Goal: Task Accomplishment & Management: Use online tool/utility

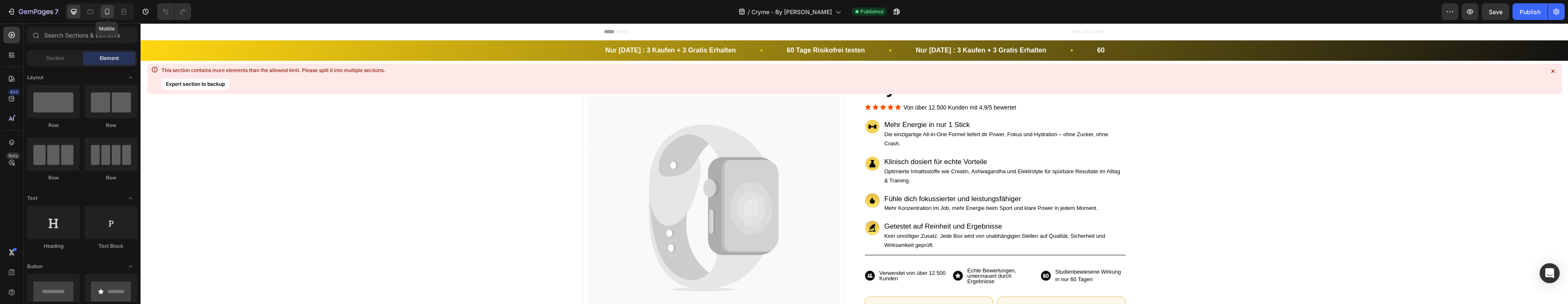
drag, startPoint x: 101, startPoint y: 12, endPoint x: 111, endPoint y: 9, distance: 10.4
click at [101, 12] on div at bounding box center [107, 12] width 13 height 13
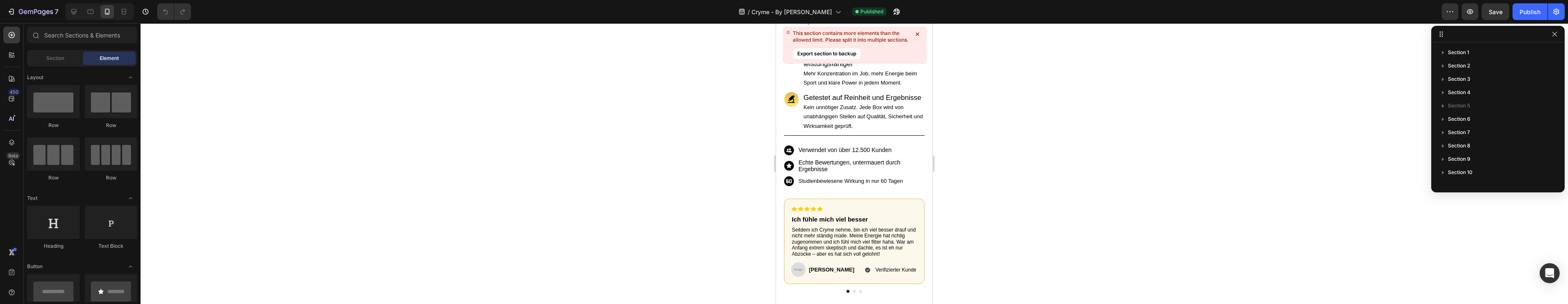
scroll to position [311, 0]
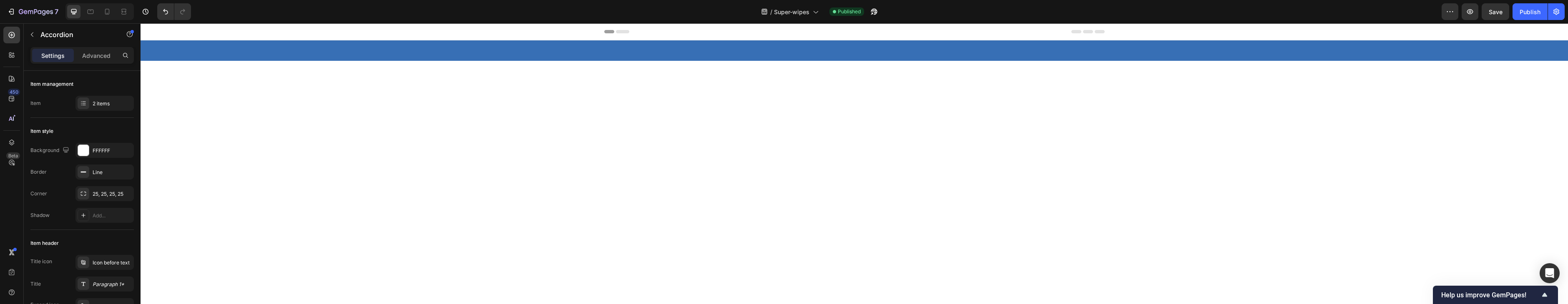
scroll to position [1071, 0]
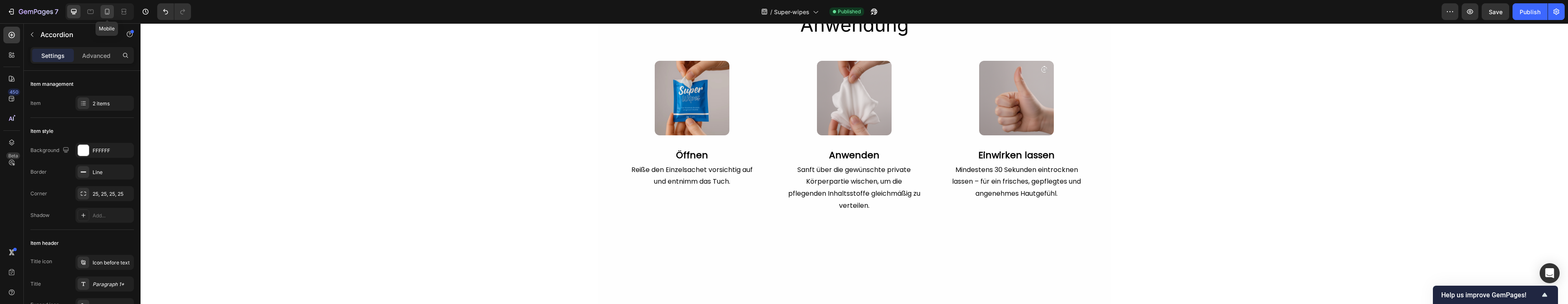
click at [110, 10] on icon at bounding box center [107, 12] width 9 height 9
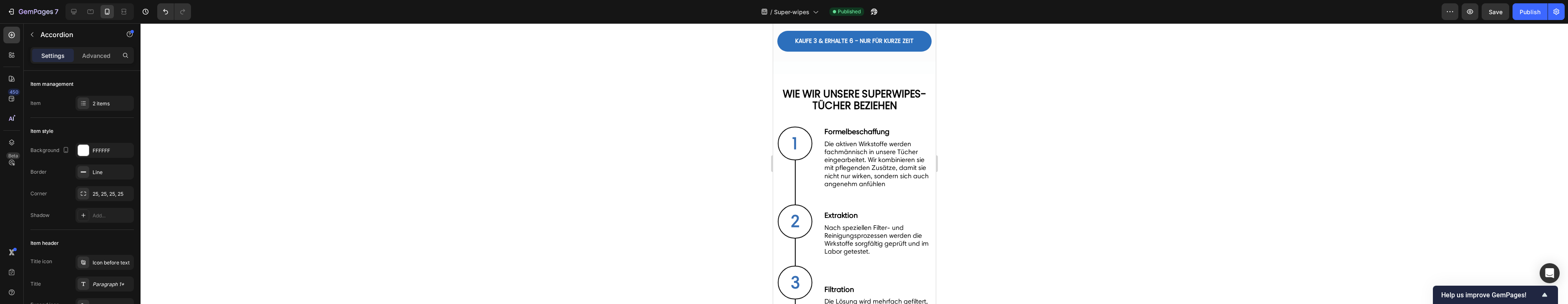
type input "14"
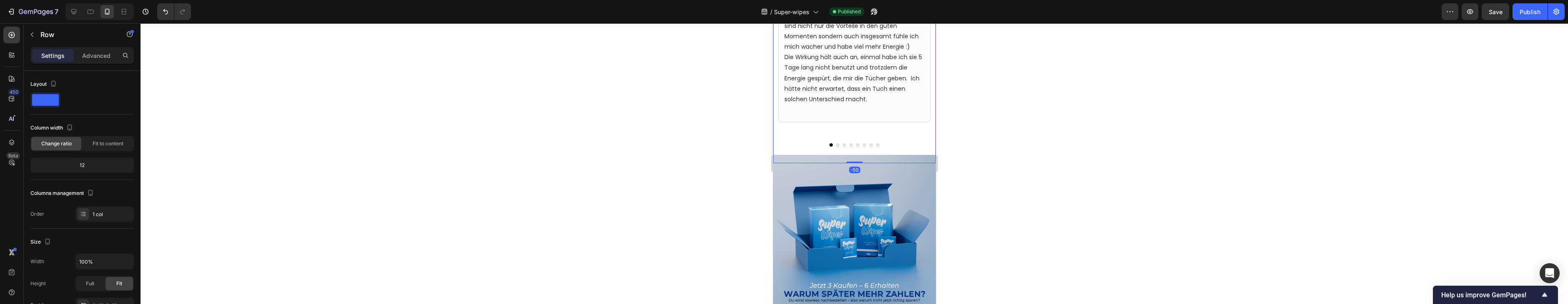
click at [864, 144] on button "Dot" at bounding box center [864, 145] width 3 height 3
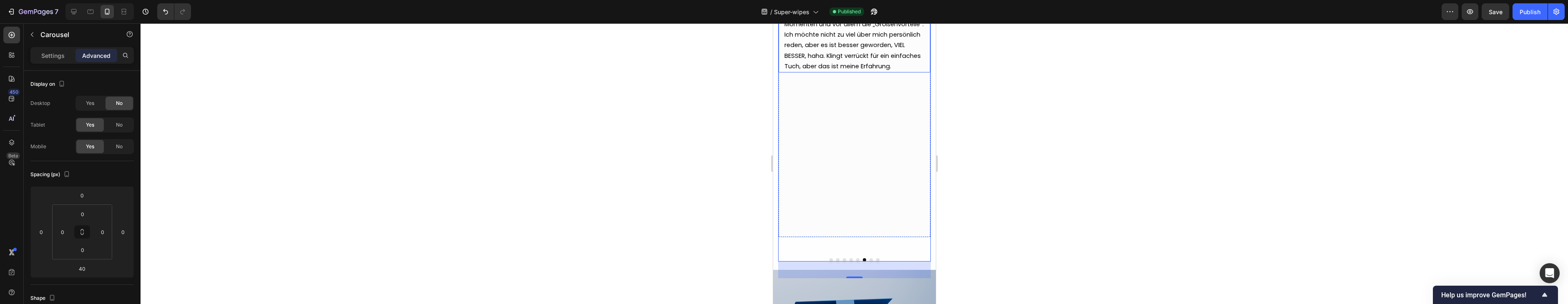
scroll to position [2819, 0]
click at [870, 257] on button "Dot" at bounding box center [870, 258] width 3 height 3
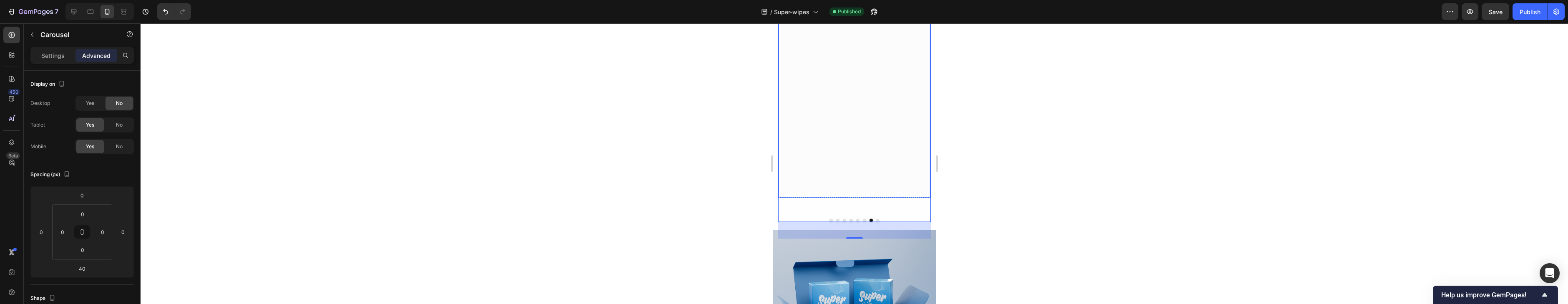
scroll to position [2859, 0]
click at [875, 218] on div at bounding box center [854, 218] width 153 height 3
click at [876, 219] on button "Dot" at bounding box center [877, 218] width 3 height 3
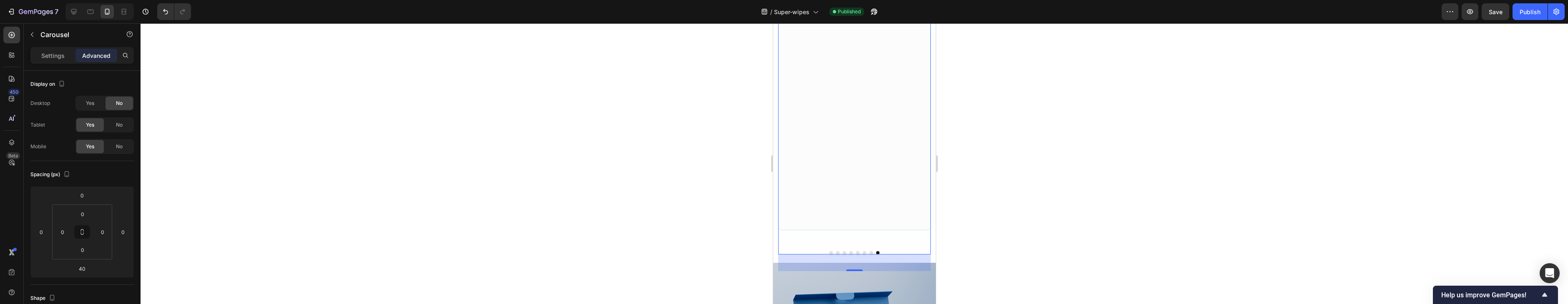
scroll to position [2827, 0]
click at [872, 250] on button "Dot" at bounding box center [870, 250] width 3 height 3
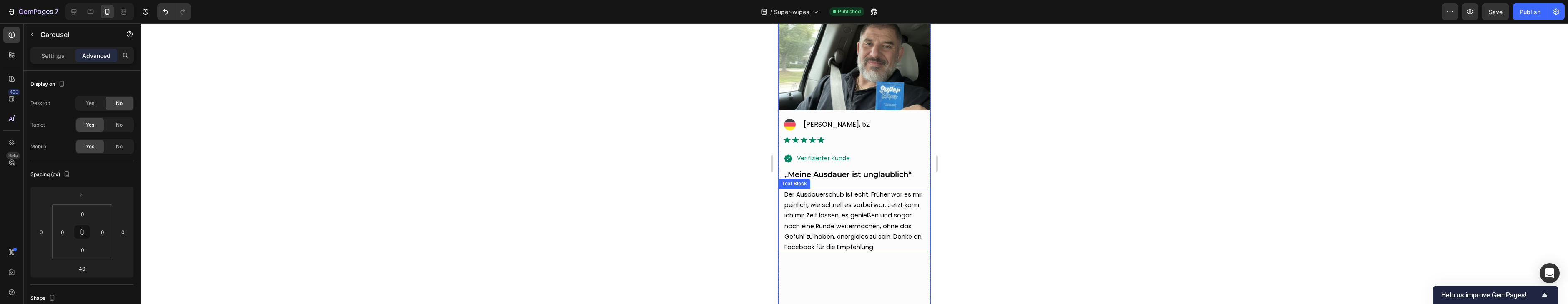
scroll to position [2592, 0]
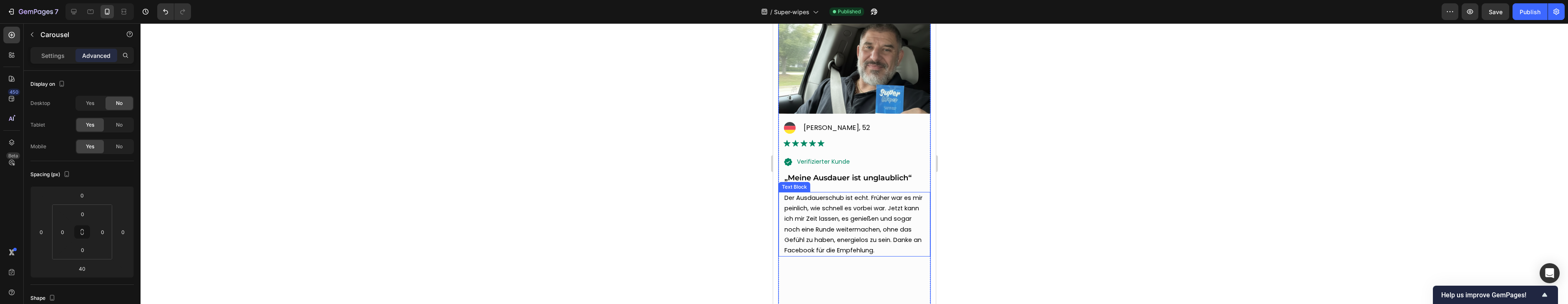
click at [874, 209] on span "Der Ausdauerschub ist echt. Früher war es mir peinlich, wie schnell es vorbei w…" at bounding box center [853, 224] width 138 height 61
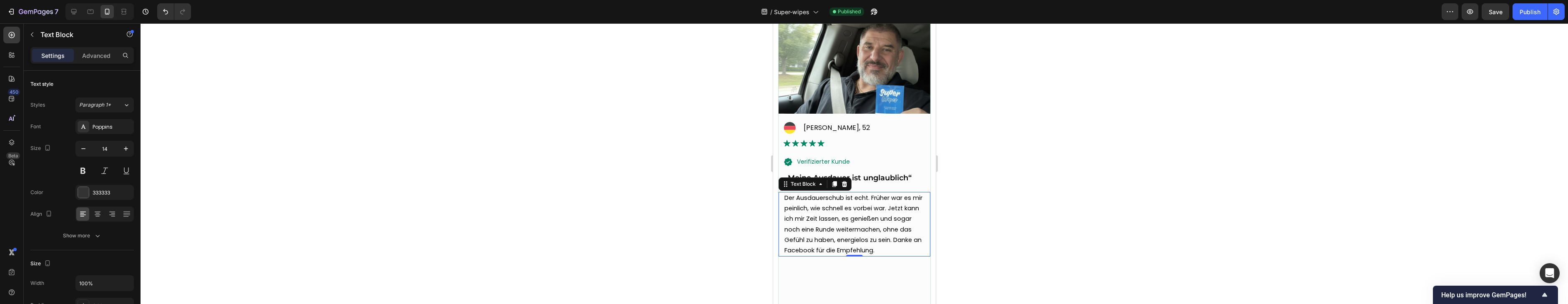
click at [835, 230] on span "Der Ausdauerschub ist echt. Früher war es mir peinlich, wie schnell es vorbei w…" at bounding box center [853, 224] width 138 height 61
click at [836, 232] on span "Der Ausdauerschub ist echt. Früher war es mir peinlich, wie schnell es vorbei w…" at bounding box center [853, 229] width 139 height 71
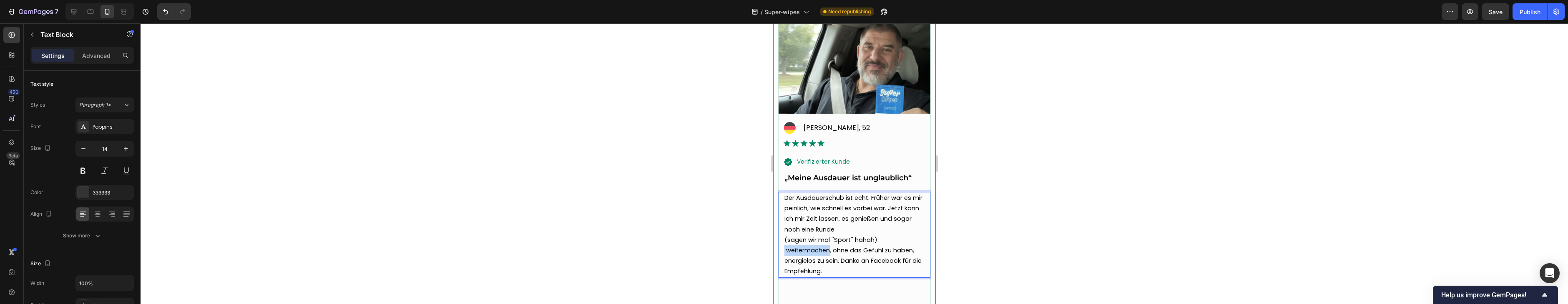
copy span "weitermachen"
drag, startPoint x: 822, startPoint y: 250, endPoint x: 793, endPoint y: 244, distance: 29.6
click at [775, 253] on div "Image Icon [PERSON_NAME], 45 Text Block Advanced list Image Text Block Row Icon…" at bounding box center [854, 252] width 163 height 505
drag, startPoint x: 839, startPoint y: 212, endPoint x: 841, endPoint y: 219, distance: 7.3
click at [839, 212] on span "Der Ausdauerschub ist echt. Früher war es mir peinlich, wie schnell es vorbei w…" at bounding box center [853, 214] width 138 height 40
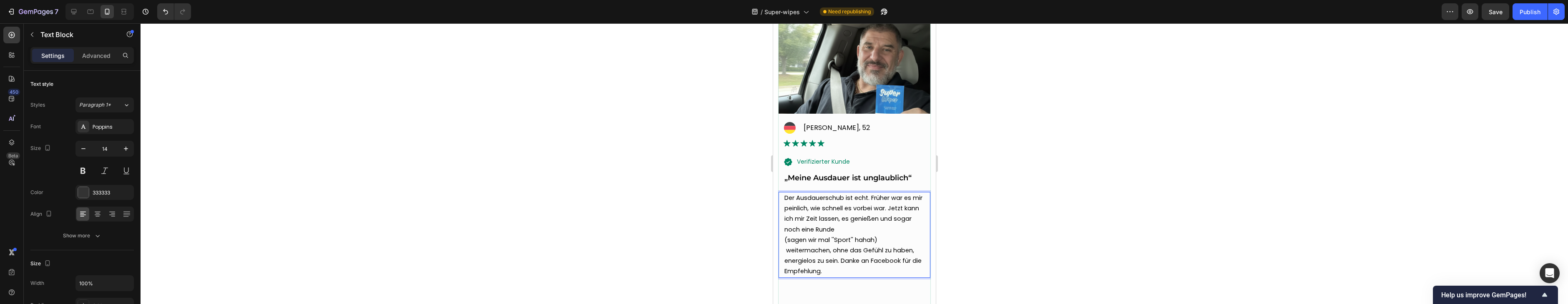
click at [841, 233] on p "Der Ausdauerschub ist echt. Früher war es mir peinlich, wie schnell es vorbei w…" at bounding box center [854, 235] width 140 height 84
click at [838, 231] on span "Der Ausdauerschub ist echt. Früher war es mir peinlich, wie schnell es vorbei w…" at bounding box center [853, 214] width 138 height 40
drag, startPoint x: 895, startPoint y: 229, endPoint x: 901, endPoint y: 229, distance: 6.0
click at [901, 229] on p "Der Ausdauerschub ist echt. Früher war es mir peinlich, wie schnell es vorbei w…" at bounding box center [854, 235] width 140 height 84
copy span "weitermachen"
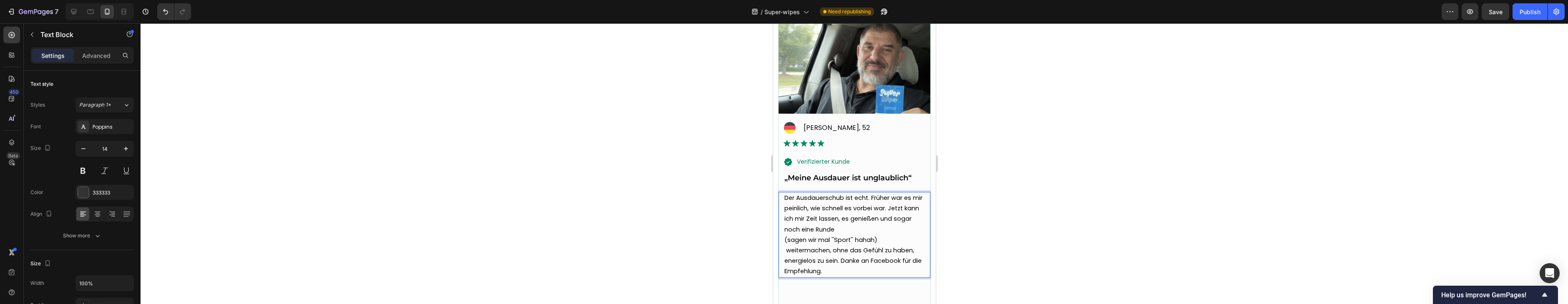
click at [783, 244] on div "Der Ausdauerschub ist echt. Früher war es mir peinlich, wie schnell es vorbei w…" at bounding box center [854, 235] width 142 height 86
click at [812, 242] on span "Der Ausdauerschub ist echt. Früher war es mir peinlich, wie schnell es vorbei w…" at bounding box center [853, 229] width 139 height 71
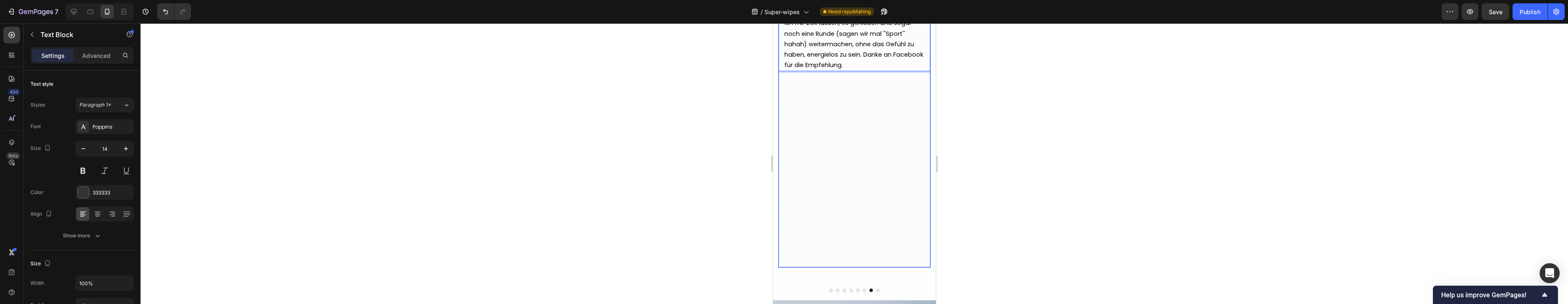
scroll to position [2915, 0]
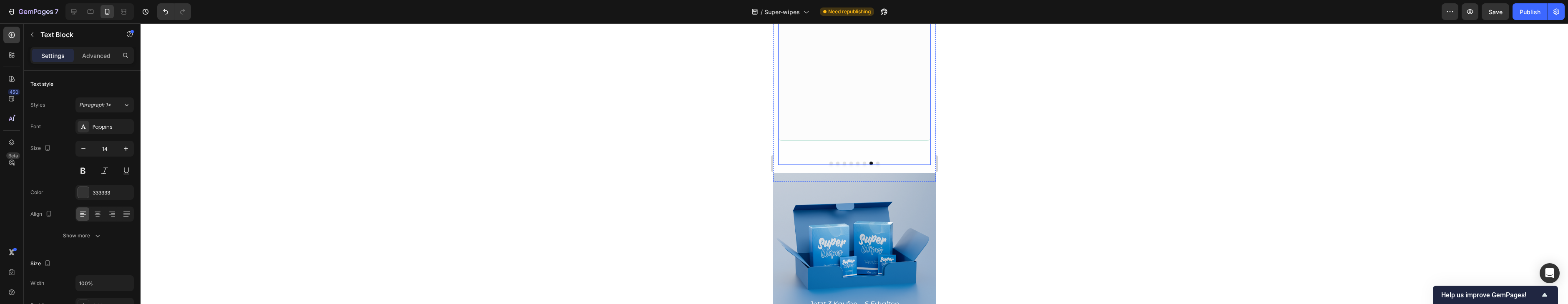
click at [864, 164] on button "Dot" at bounding box center [864, 163] width 3 height 3
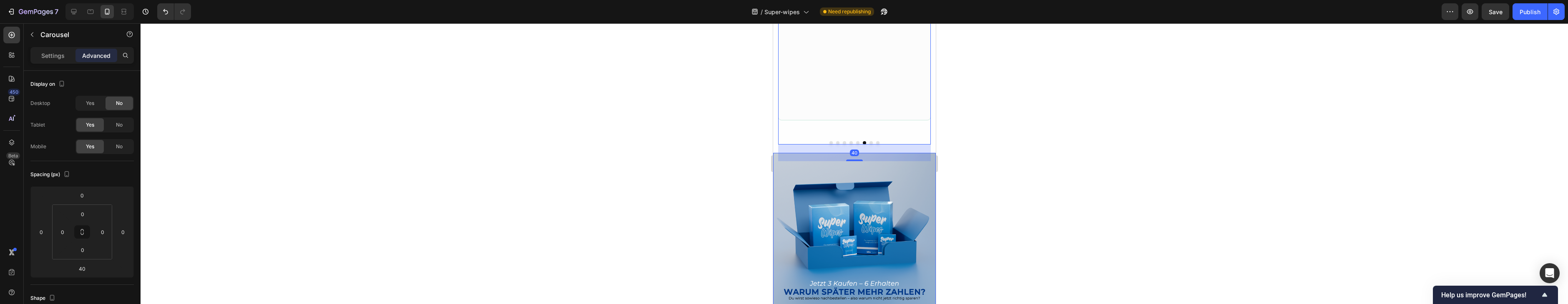
scroll to position [2942, 0]
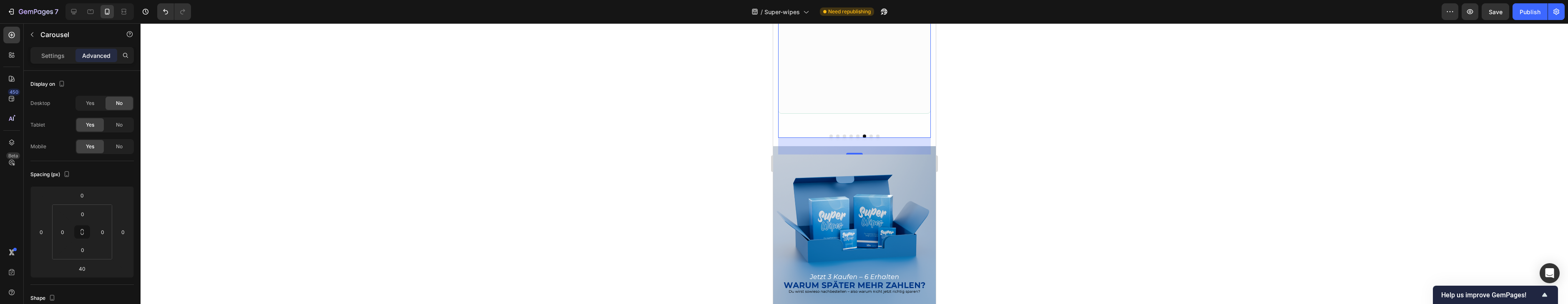
click at [876, 137] on button "Dot" at bounding box center [877, 136] width 3 height 3
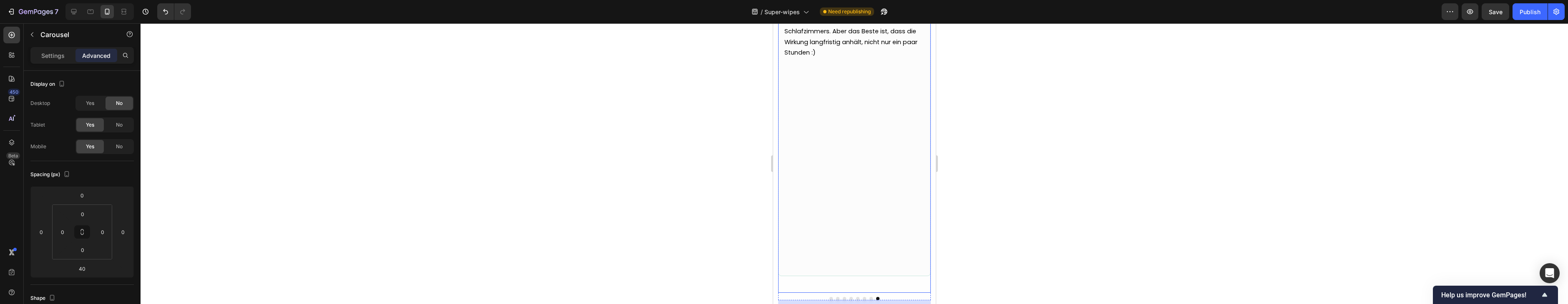
scroll to position [2664, 0]
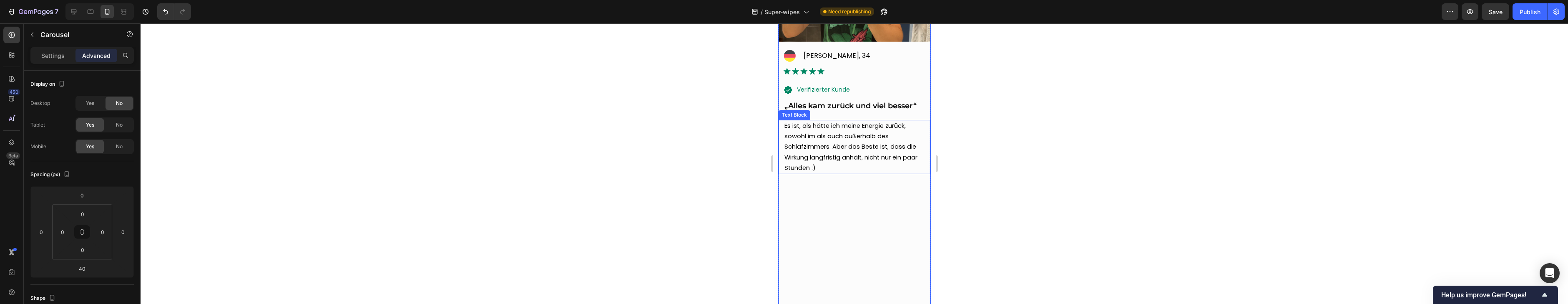
click at [905, 158] on span "Es ist, als hätte ich meine Energie zurück, sowohl im als auch außerhalb des Sc…" at bounding box center [850, 147] width 133 height 50
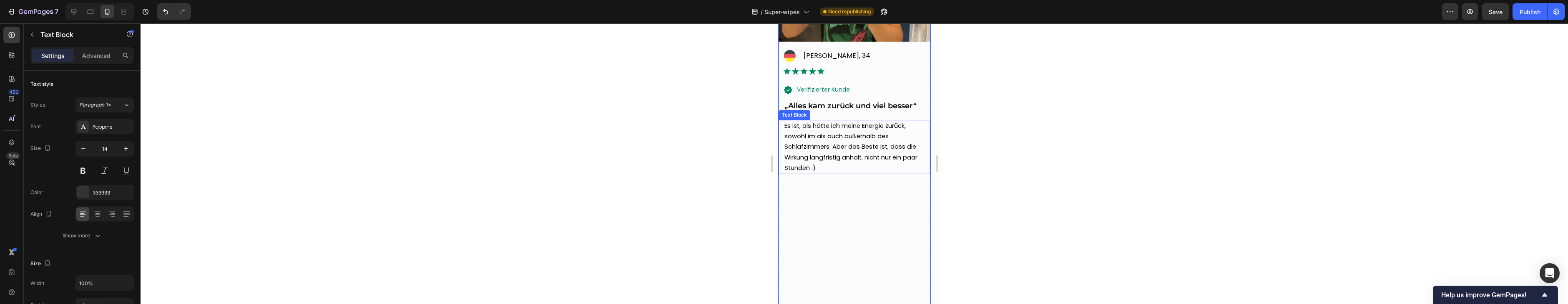
click at [905, 158] on span "Es ist, als hätte ich meine Energie zurück, sowohl im als auch außerhalb des Sc…" at bounding box center [850, 147] width 133 height 50
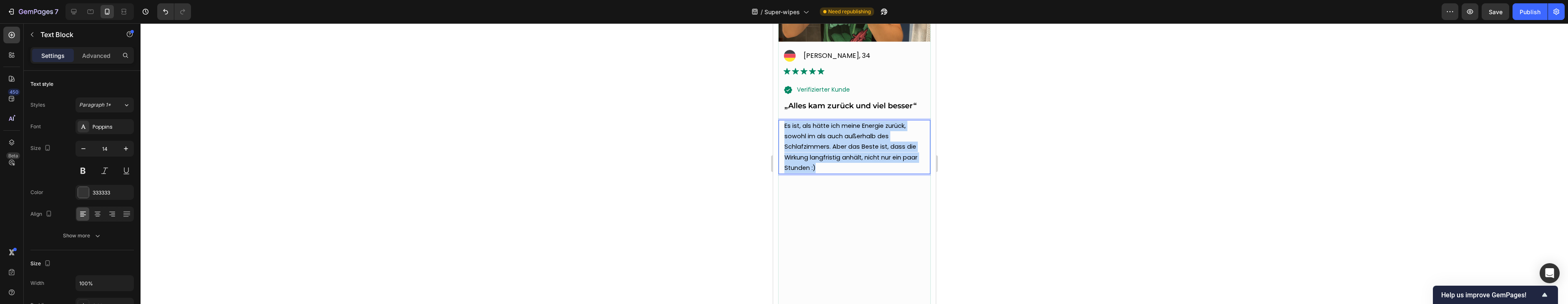
click at [905, 158] on span "Es ist, als hätte ich meine Energie zurück, sowohl im als auch außerhalb des Sc…" at bounding box center [850, 147] width 133 height 50
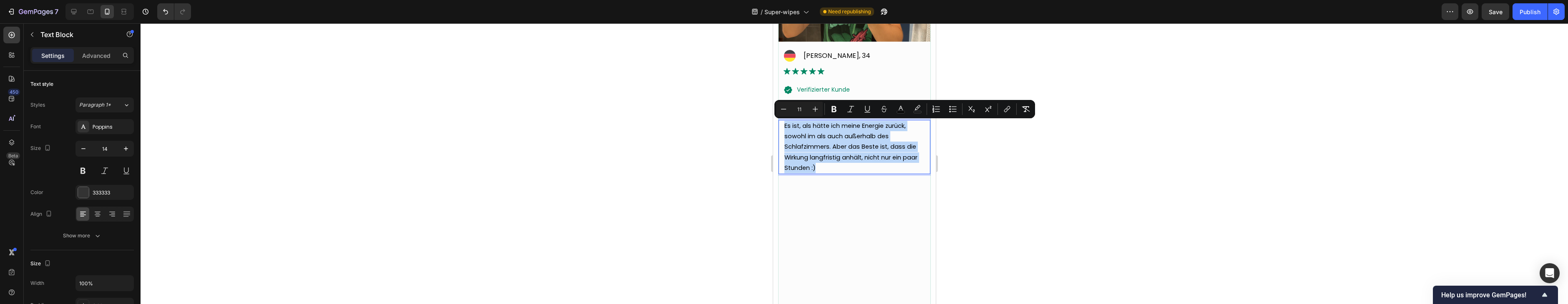
copy span "Es ist, als hätte ich meine Energie zurück, sowohl im als auch außerhalb des Sc…"
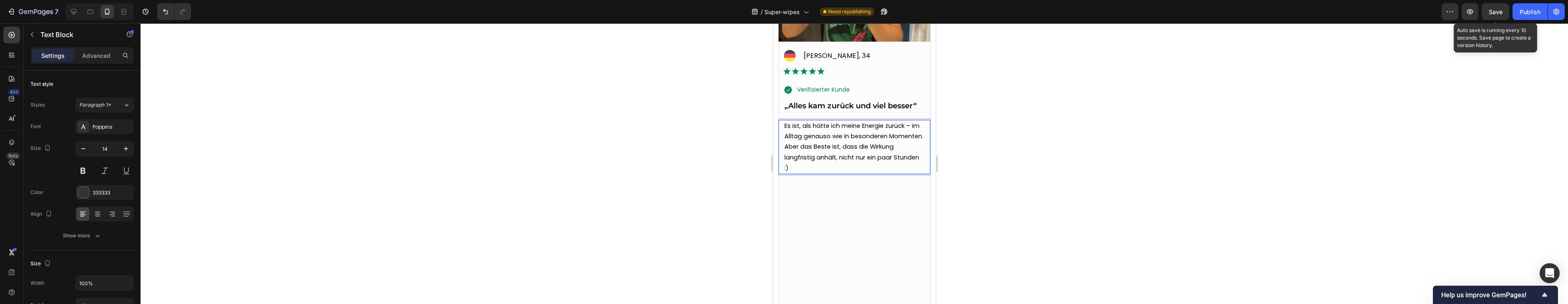
drag, startPoint x: 1485, startPoint y: 13, endPoint x: 1475, endPoint y: 1, distance: 15.6
click at [1485, 12] on button "Save" at bounding box center [1495, 11] width 27 height 16
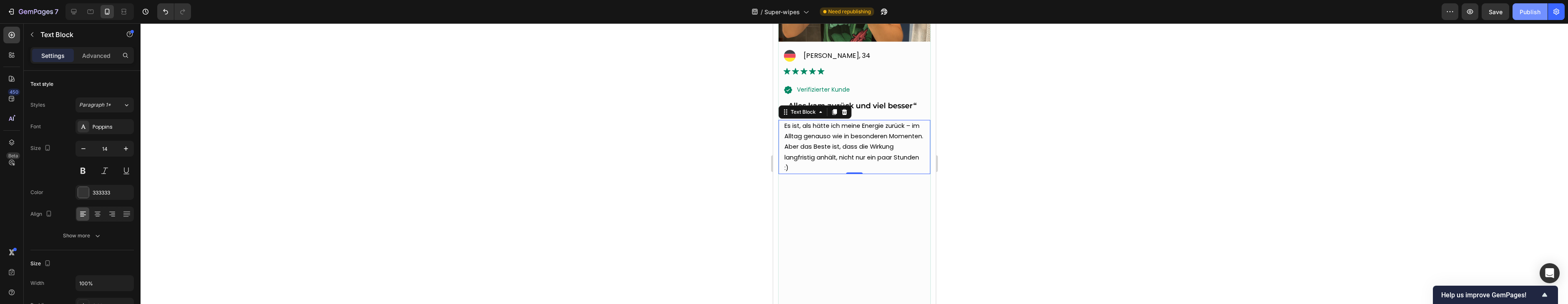
click at [1514, 11] on button "Publish" at bounding box center [1530, 11] width 35 height 16
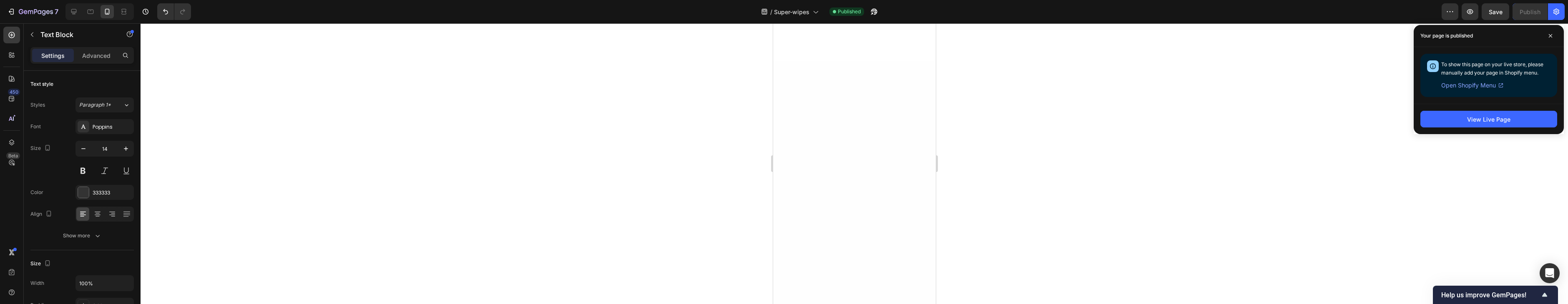
scroll to position [3632, 0]
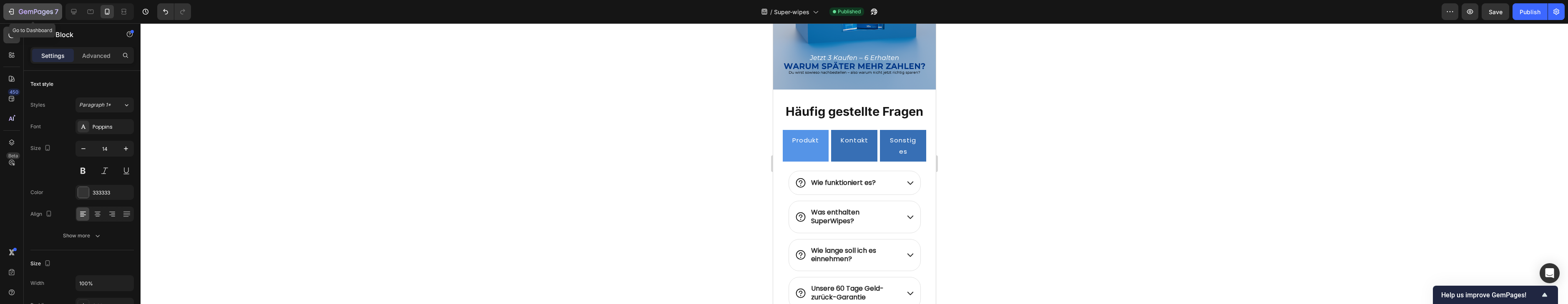
click at [16, 11] on div "7" at bounding box center [33, 12] width 51 height 10
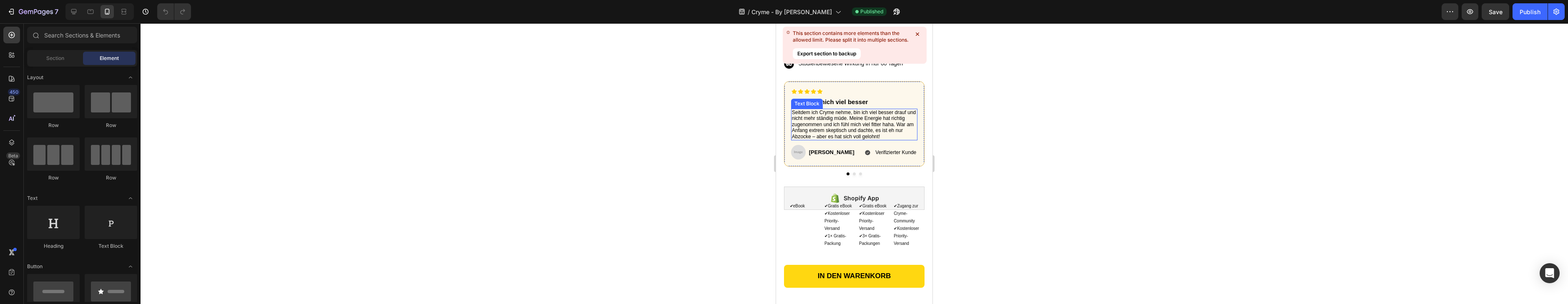
scroll to position [415, 0]
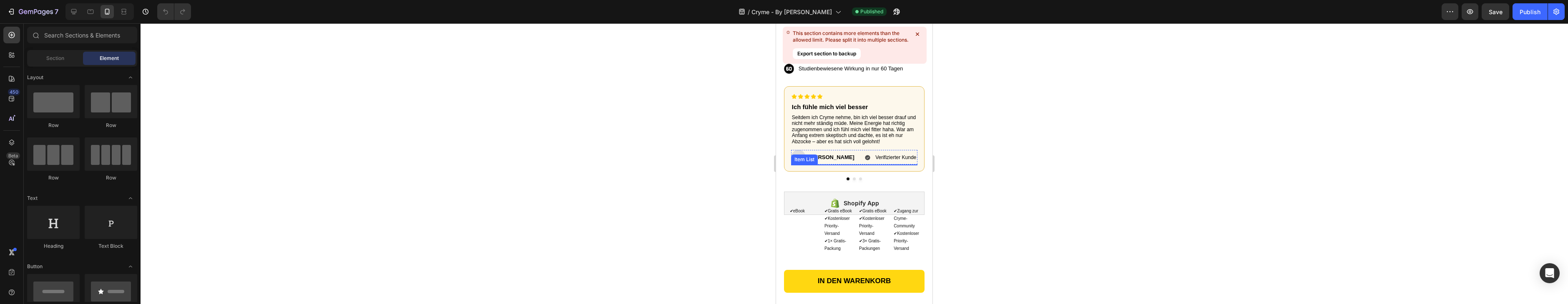
click at [831, 153] on div "Verifizierter Kunde" at bounding box center [855, 157] width 127 height 12
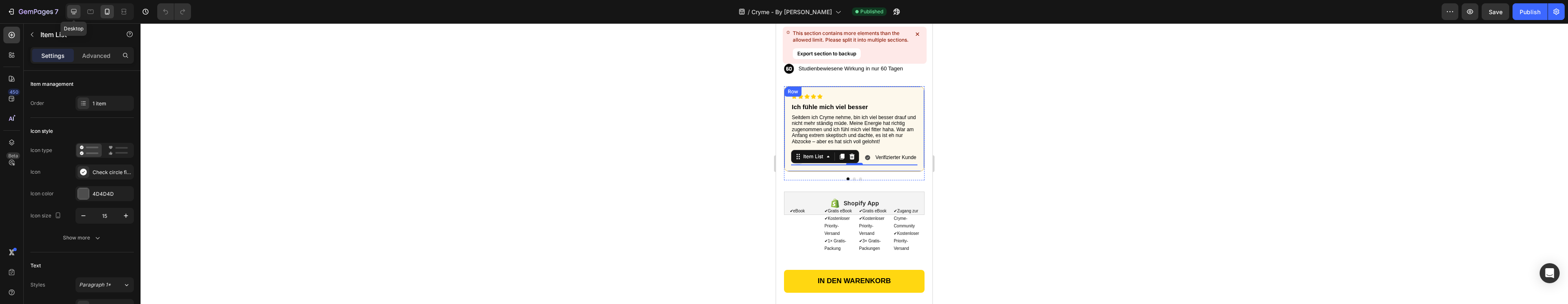
click at [74, 15] on icon at bounding box center [74, 12] width 9 height 9
type input "14"
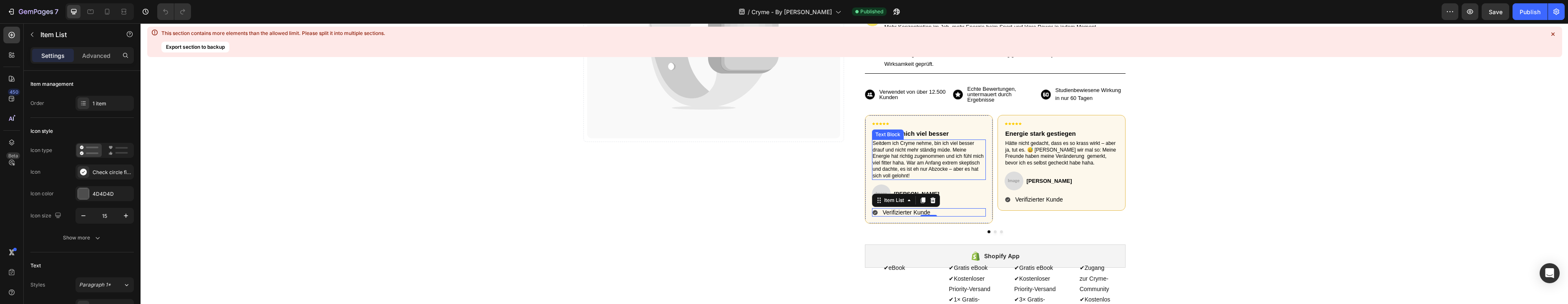
scroll to position [148, 0]
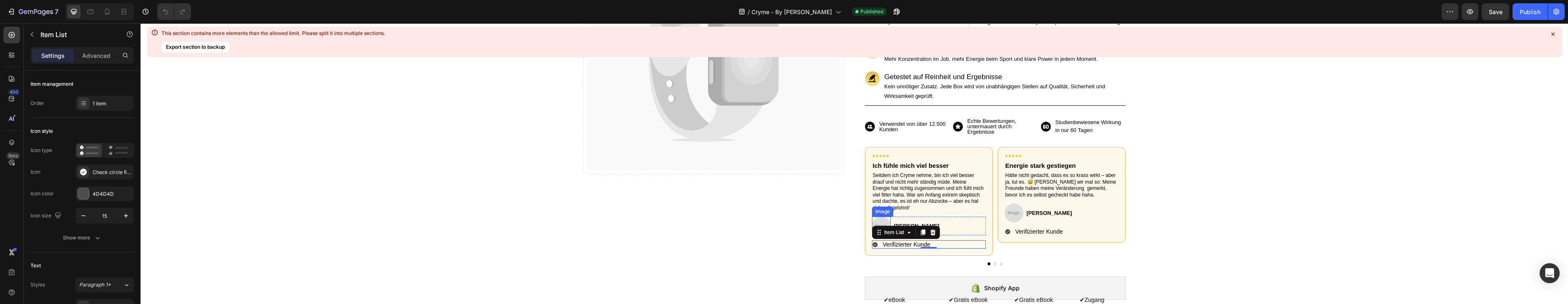
click at [882, 220] on img at bounding box center [881, 226] width 19 height 19
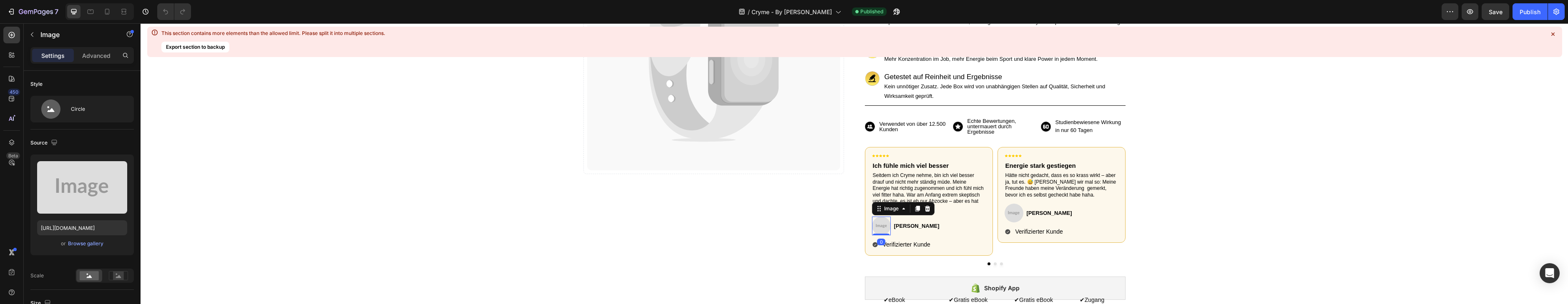
click at [926, 210] on icon at bounding box center [927, 209] width 5 height 6
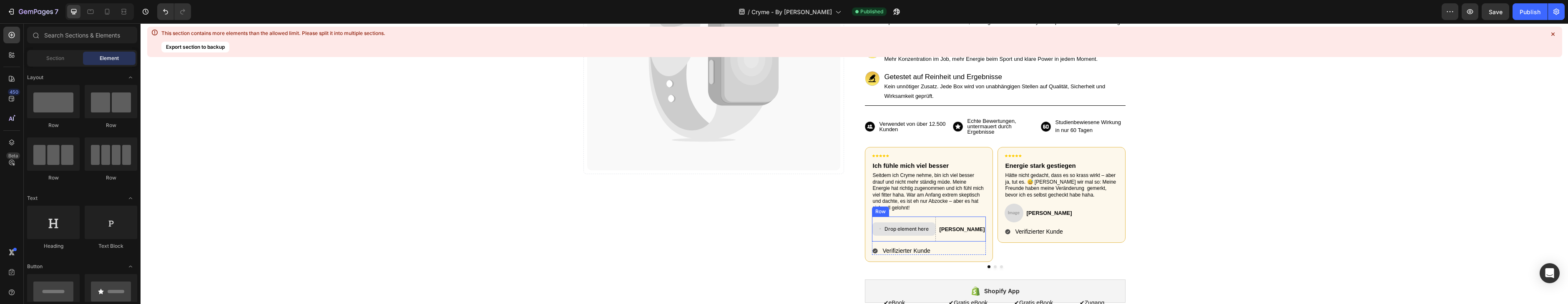
click at [893, 231] on div "Drop element here" at bounding box center [906, 229] width 44 height 7
click at [892, 224] on div "Drop element here" at bounding box center [904, 229] width 63 height 13
click at [100, 11] on div at bounding box center [100, 11] width 68 height 16
click at [103, 11] on icon at bounding box center [107, 12] width 9 height 9
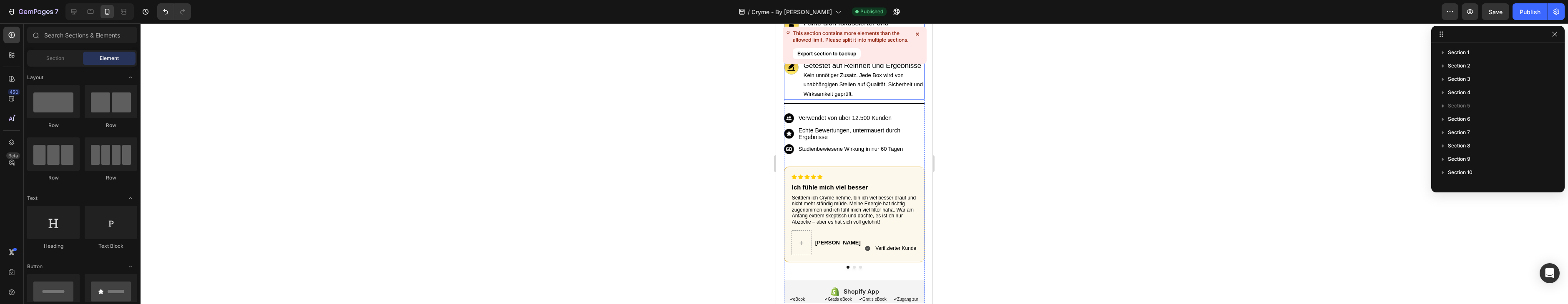
scroll to position [376, 0]
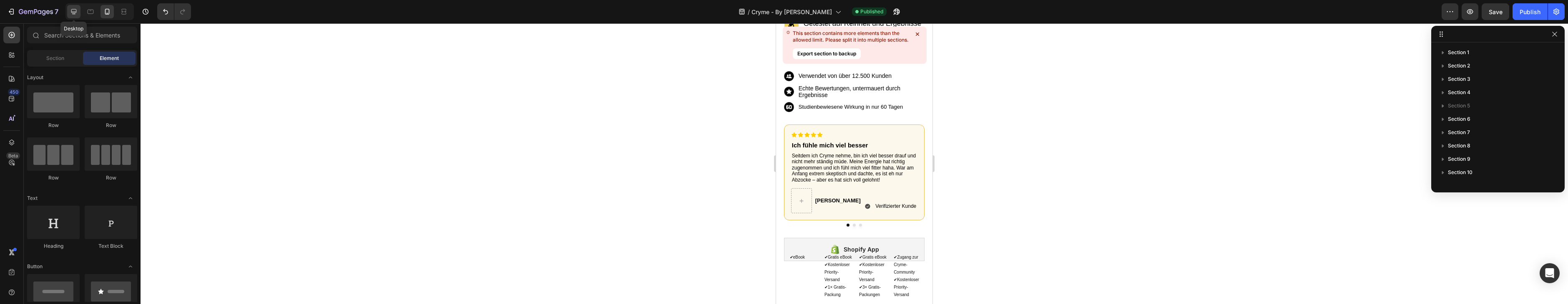
click at [75, 12] on icon at bounding box center [74, 12] width 5 height 5
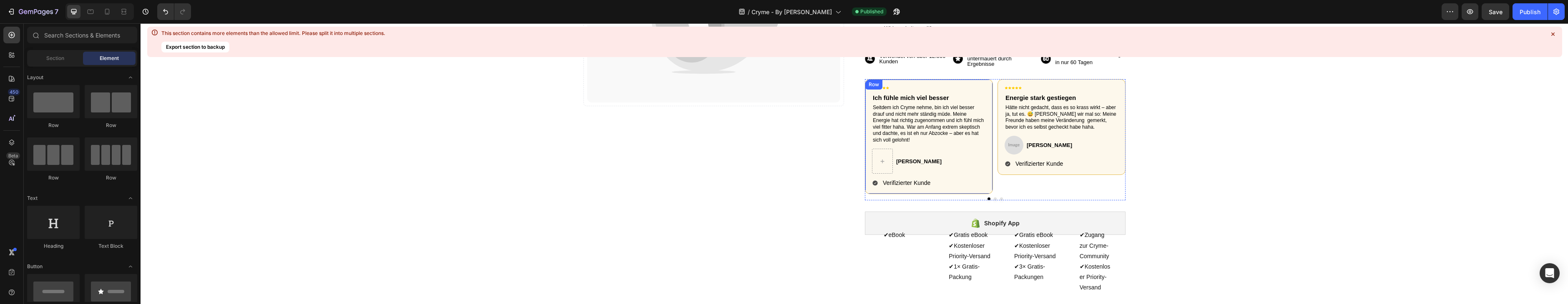
scroll to position [219, 0]
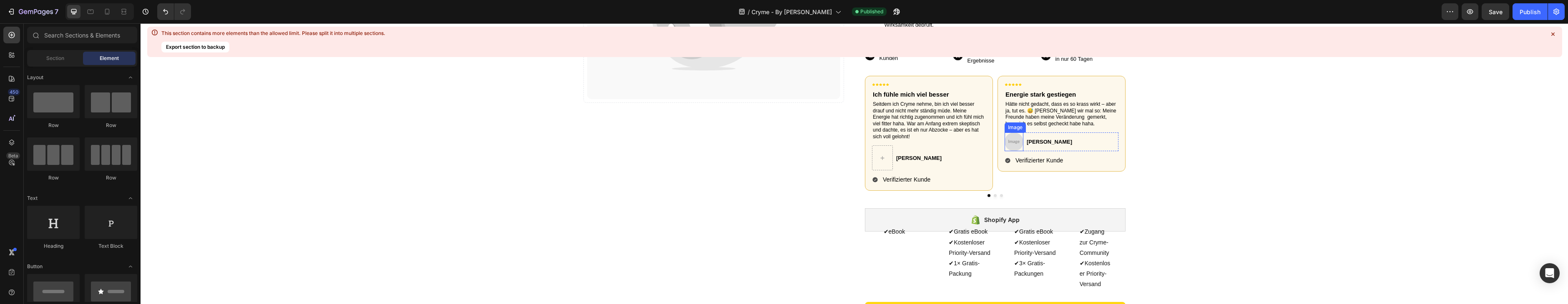
click at [1012, 142] on img at bounding box center [1013, 142] width 19 height 19
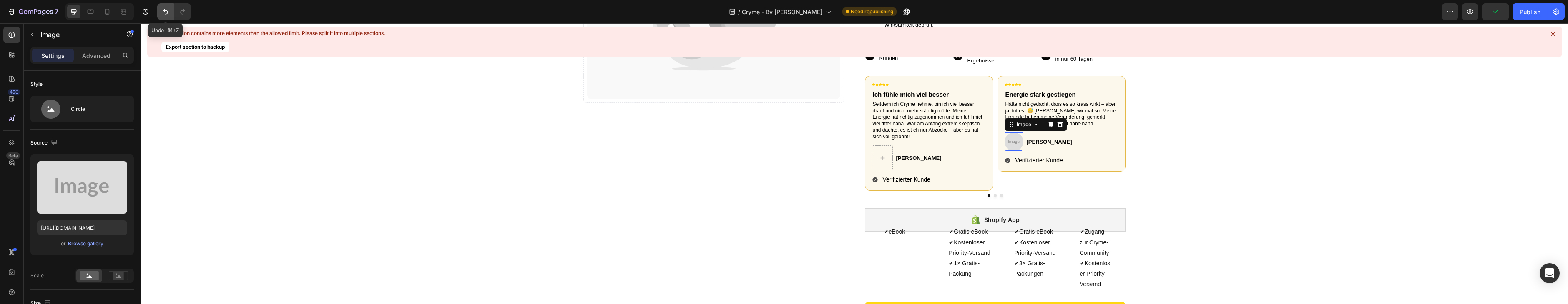
click at [169, 12] on icon "Undo/Redo" at bounding box center [166, 12] width 9 height 9
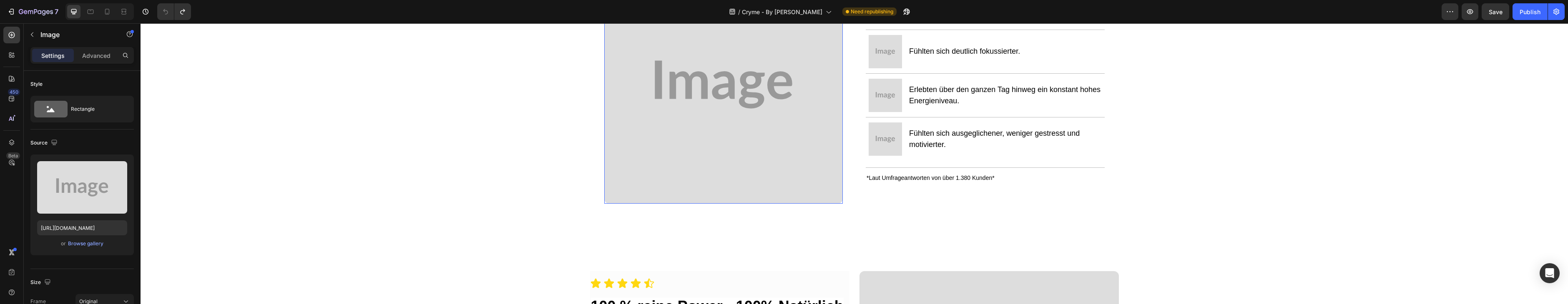
click at [767, 103] on img at bounding box center [724, 85] width 239 height 239
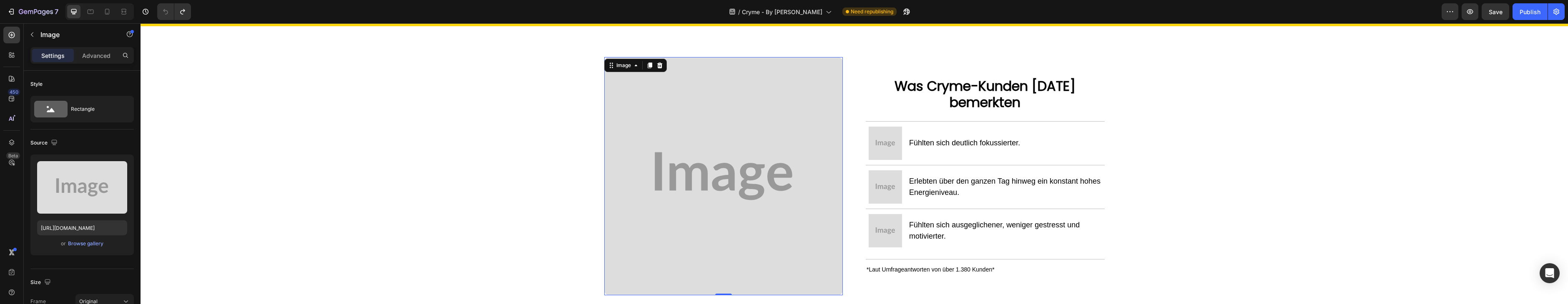
scroll to position [865, 0]
click at [112, 15] on div at bounding box center [107, 12] width 13 height 13
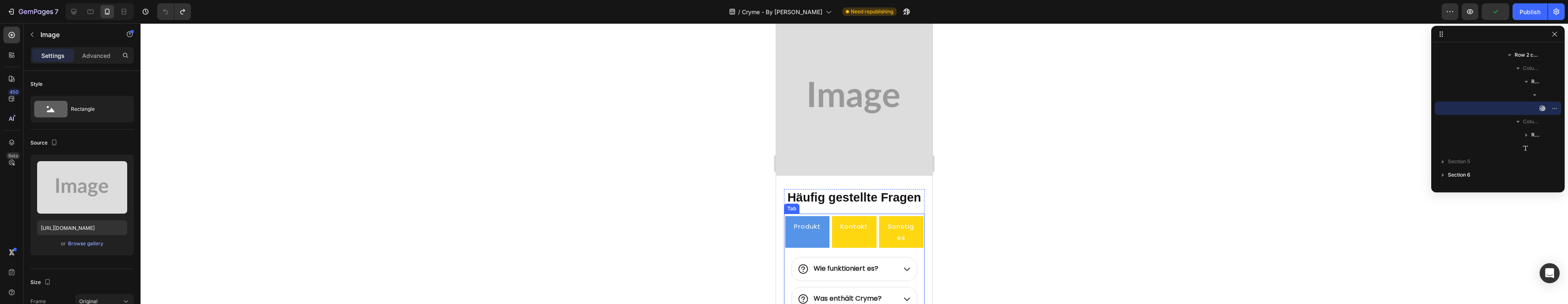
scroll to position [2941, 0]
click at [864, 131] on img at bounding box center [854, 101] width 156 height 156
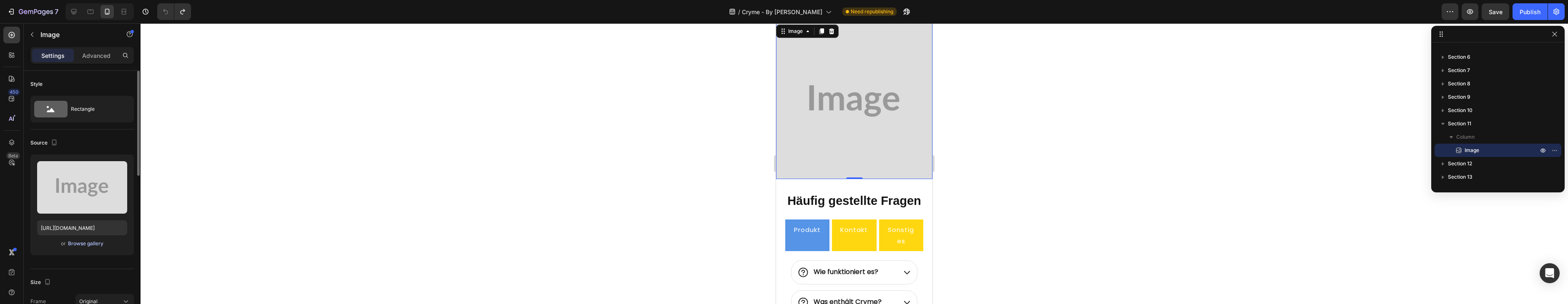
click at [95, 244] on div "Browse gallery" at bounding box center [86, 244] width 35 height 7
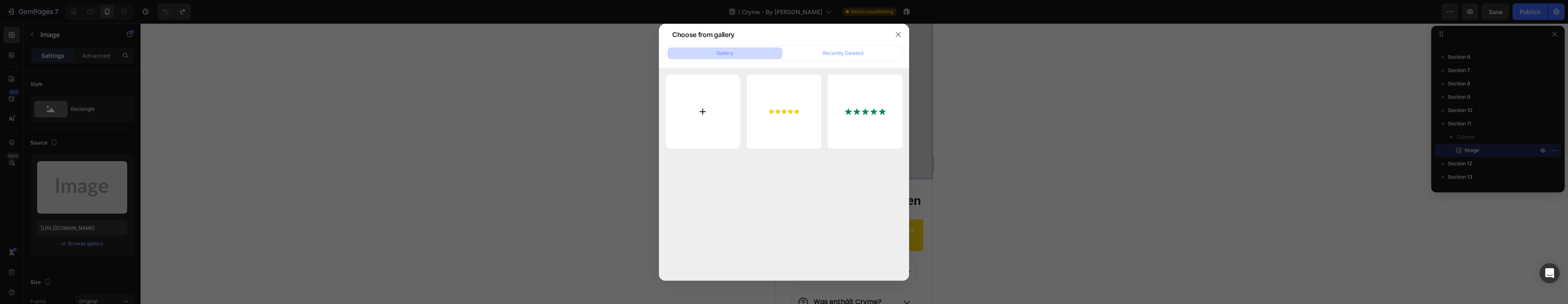
click at [716, 106] on input "file" at bounding box center [702, 112] width 75 height 75
type input "C:\fakepath\2.png"
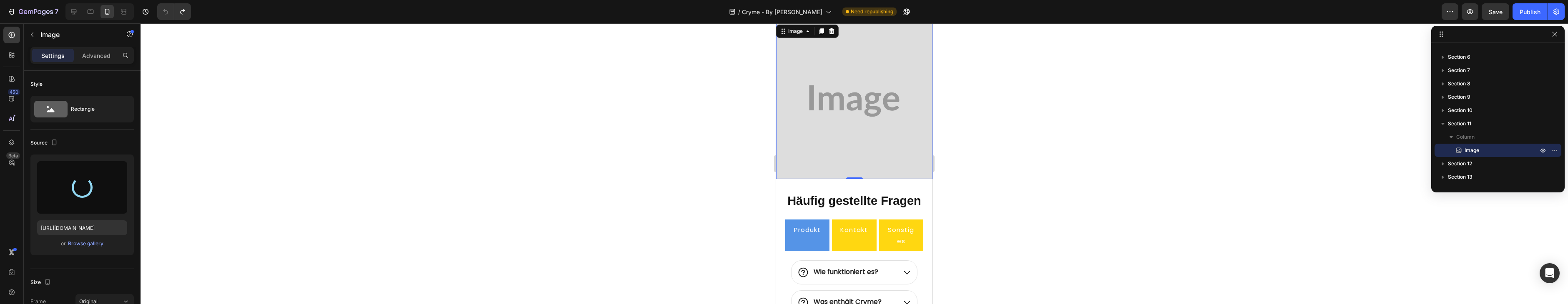
type input "https://cdn.shopify.com/s/files/1/0718/3915/4343/files/gempages_585854368809485…"
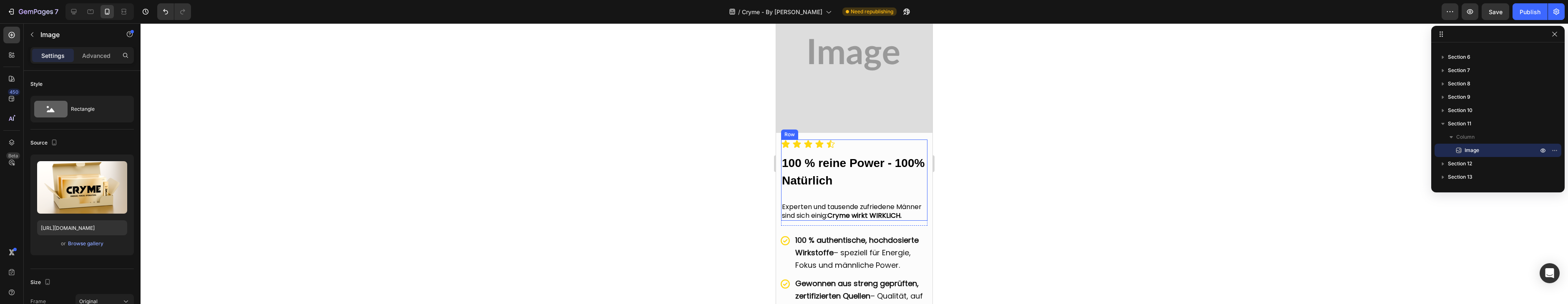
scroll to position [1282, 0]
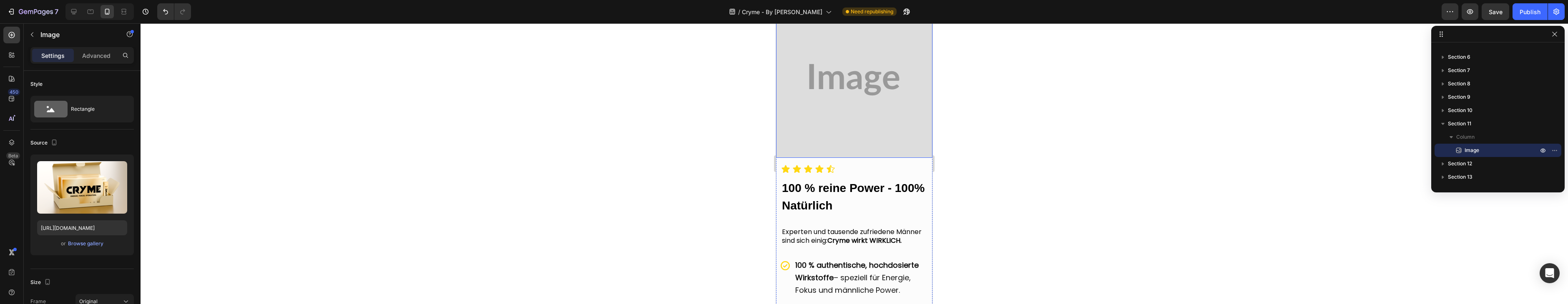
click at [875, 125] on img at bounding box center [854, 80] width 156 height 156
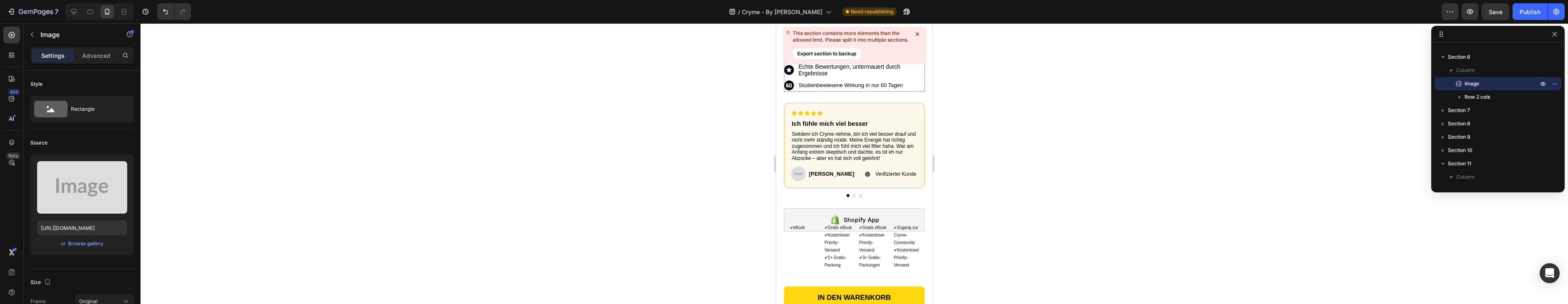
scroll to position [400, 0]
click at [855, 193] on div at bounding box center [855, 193] width 141 height 3
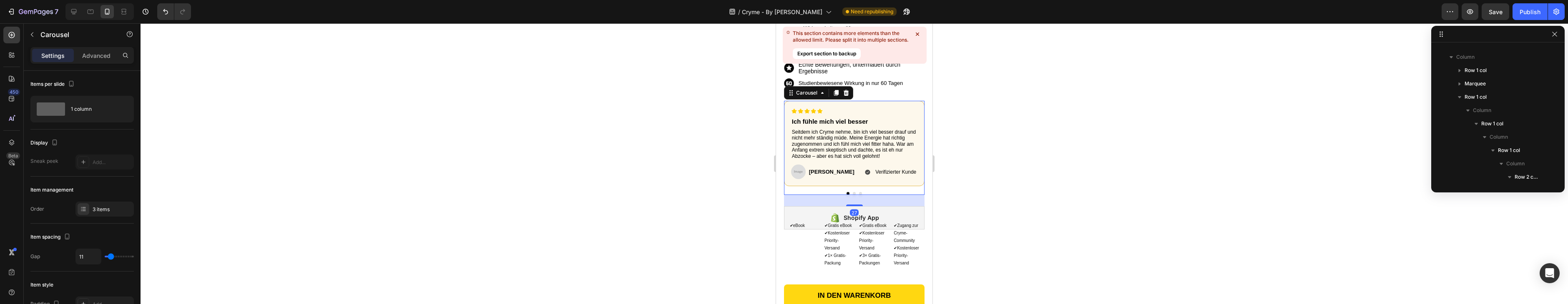
scroll to position [157, 0]
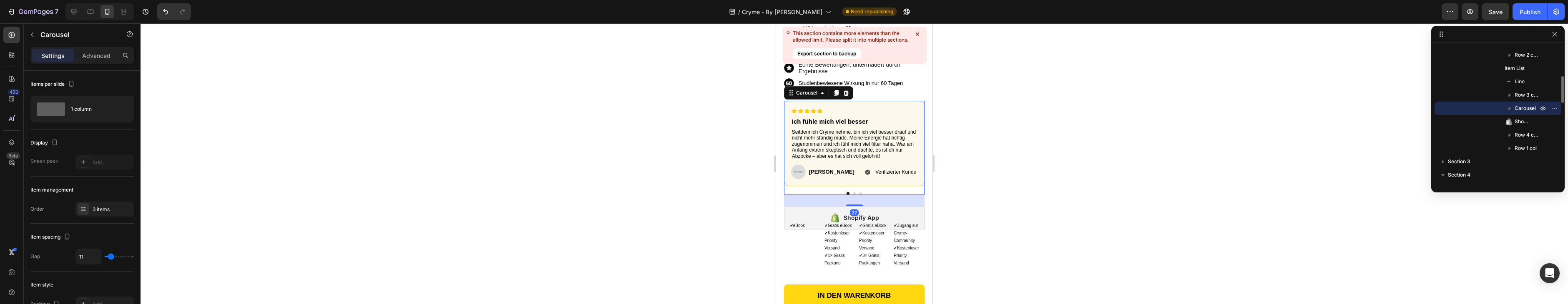
click at [855, 193] on button "Dot" at bounding box center [854, 193] width 3 height 3
click at [861, 192] on button "Dot" at bounding box center [860, 193] width 3 height 3
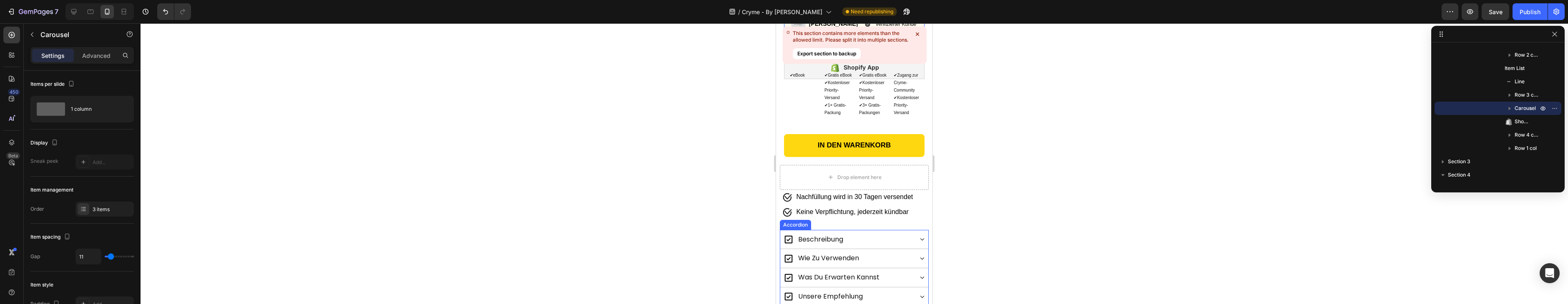
scroll to position [660, 0]
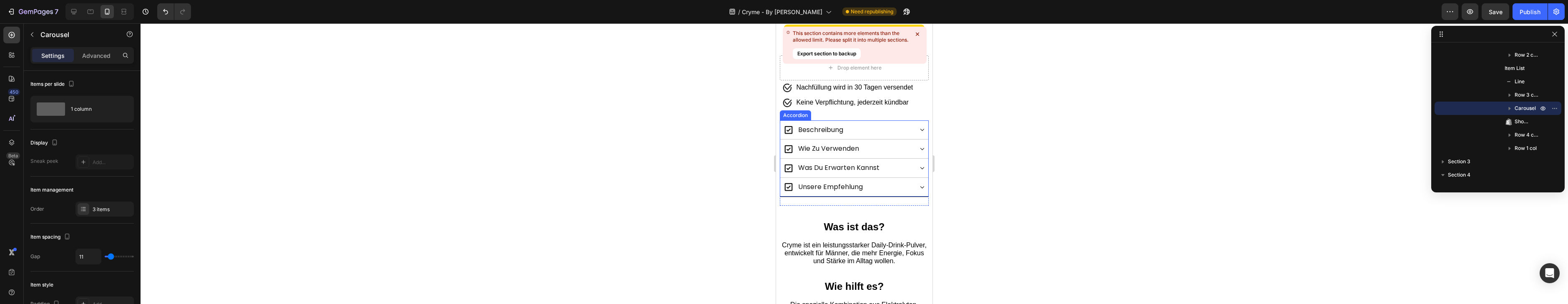
click at [887, 126] on div "beschreibung" at bounding box center [854, 130] width 148 height 19
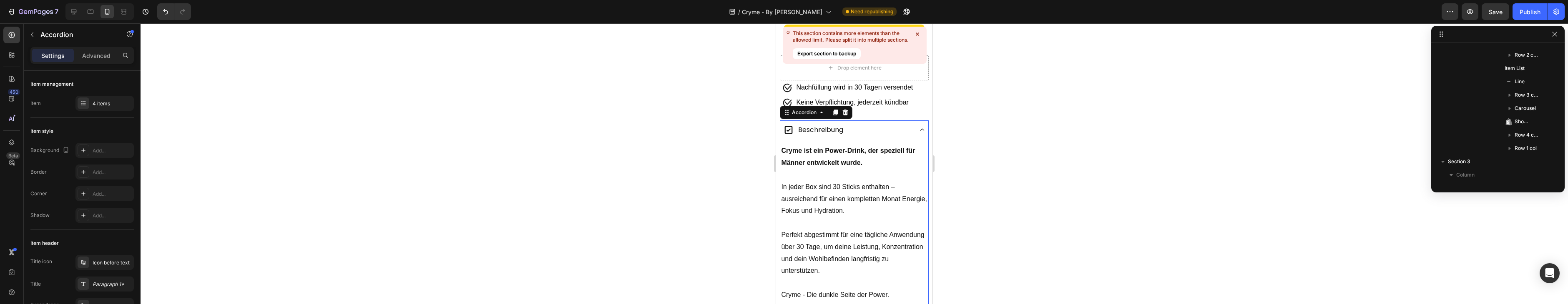
scroll to position [354, 0]
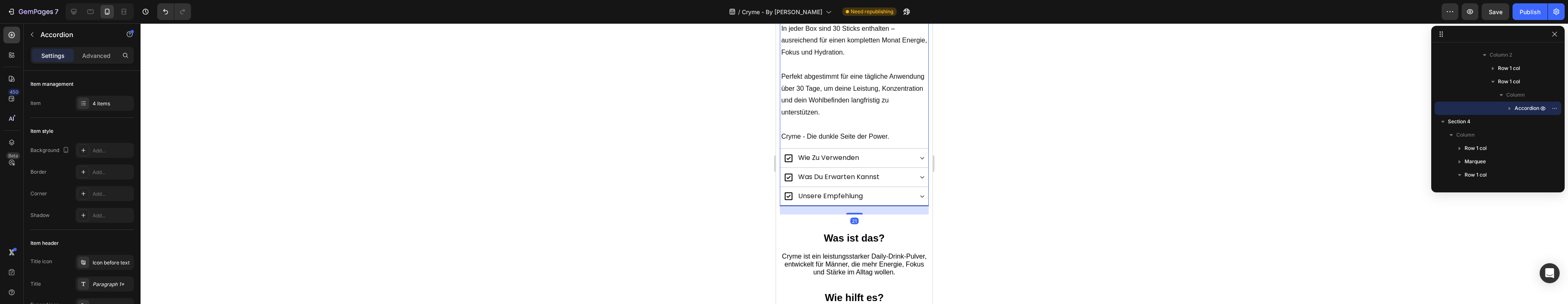
click at [895, 157] on div "wie zu verwenden" at bounding box center [848, 158] width 129 height 15
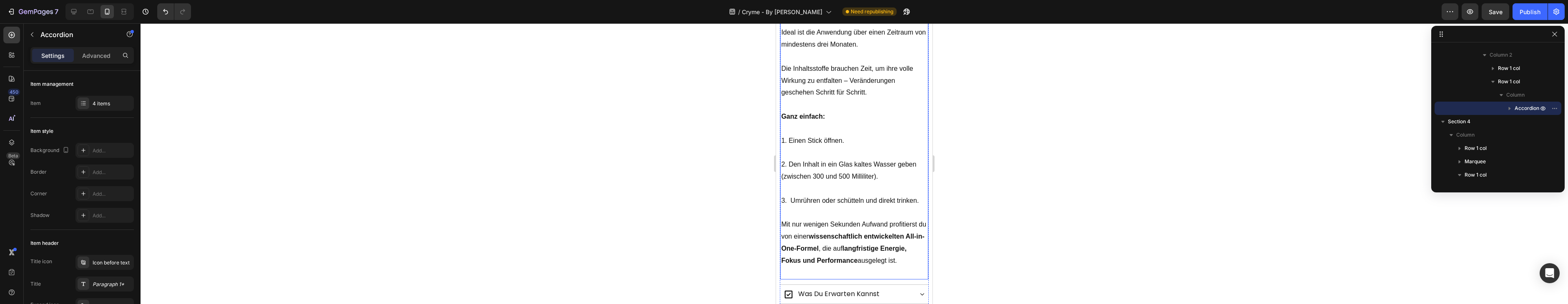
scroll to position [1144, 0]
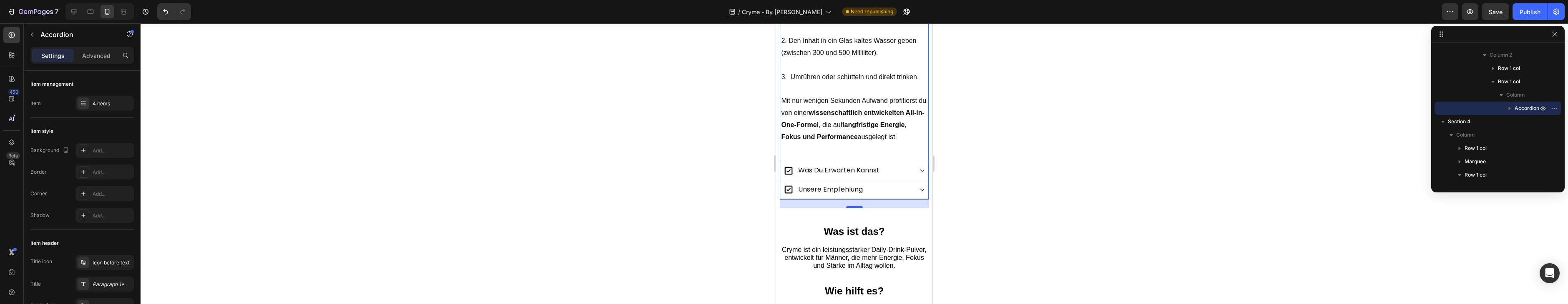
click at [898, 175] on div "was du erwarten kannst" at bounding box center [848, 171] width 129 height 15
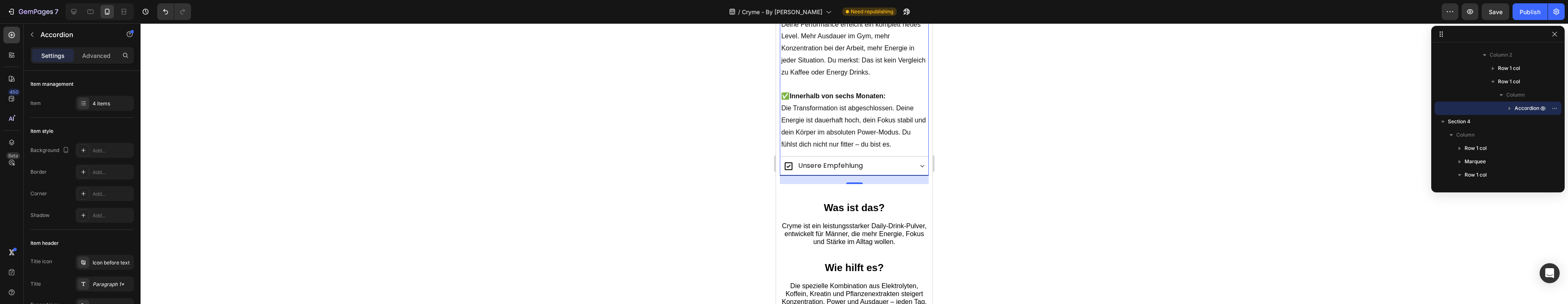
scroll to position [1403, 0]
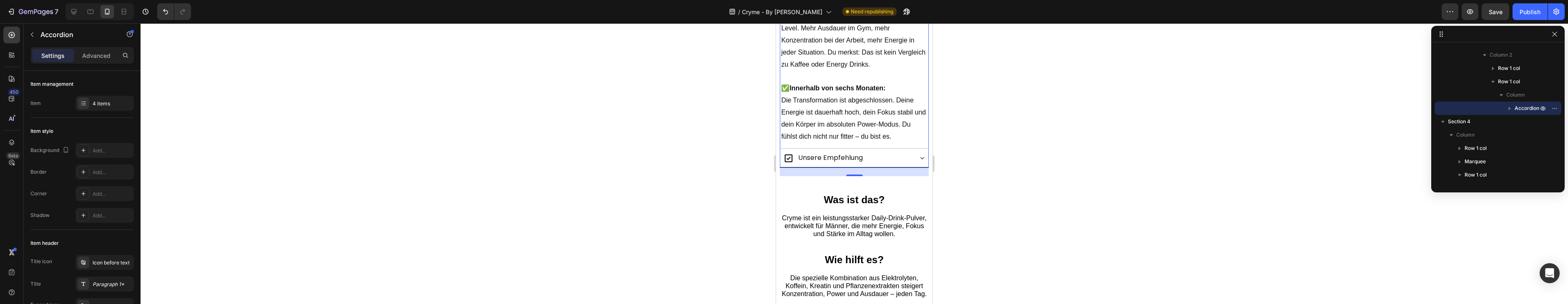
click at [899, 174] on div "21" at bounding box center [854, 171] width 149 height 9
click at [897, 165] on div "unsere empfehlung" at bounding box center [854, 158] width 148 height 19
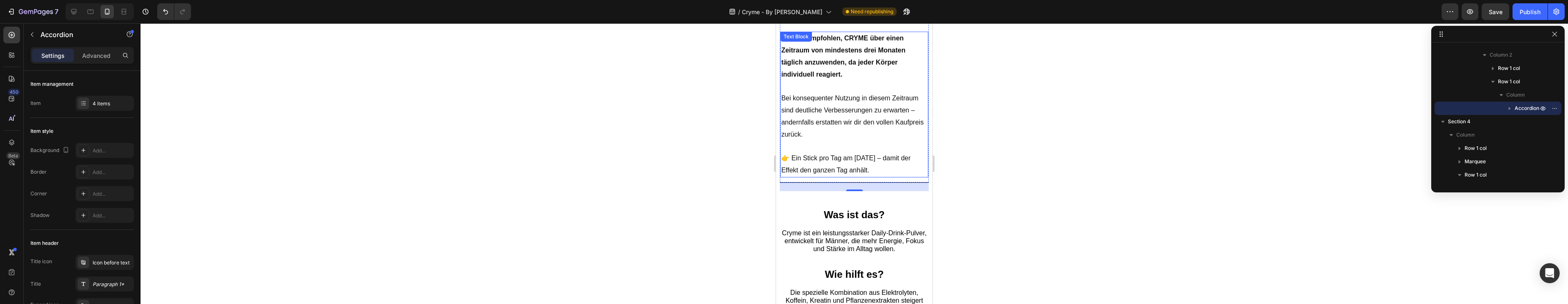
scroll to position [1548, 0]
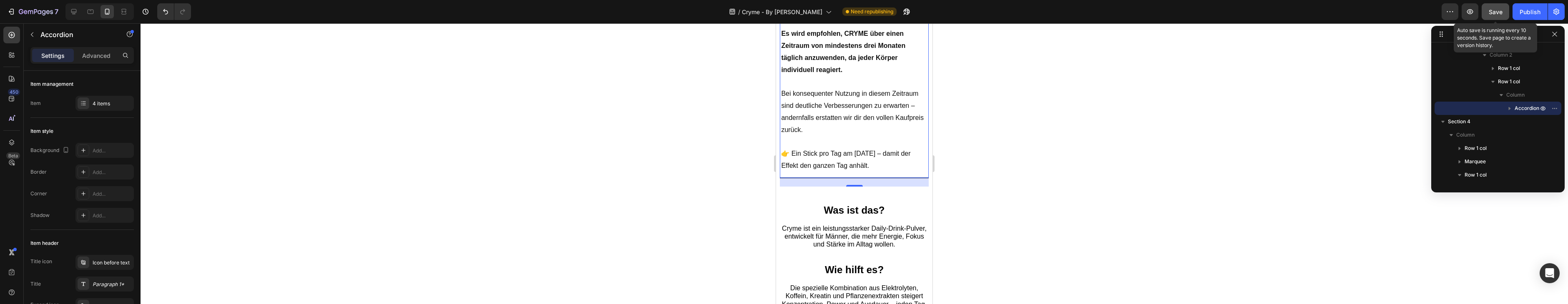
click at [1497, 12] on span "Save" at bounding box center [1496, 12] width 14 height 7
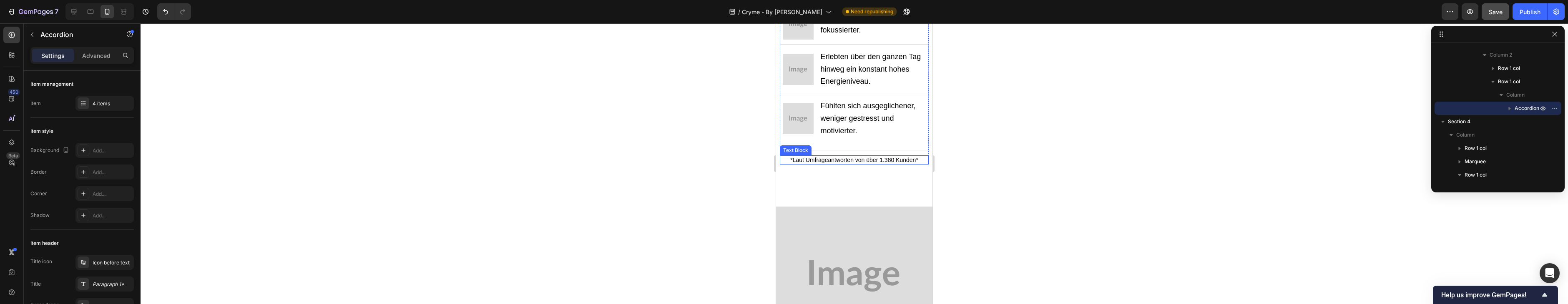
scroll to position [1225, 0]
